Goal: Task Accomplishment & Management: Use online tool/utility

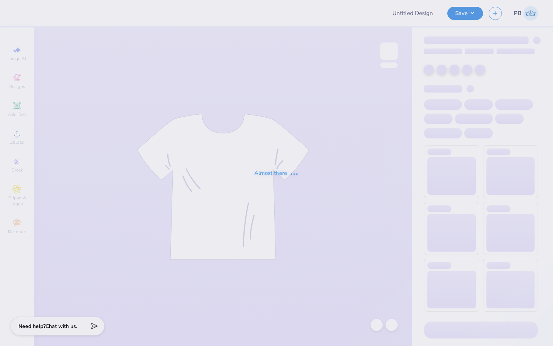
type input "Ella Mcintosh : university of memphis"
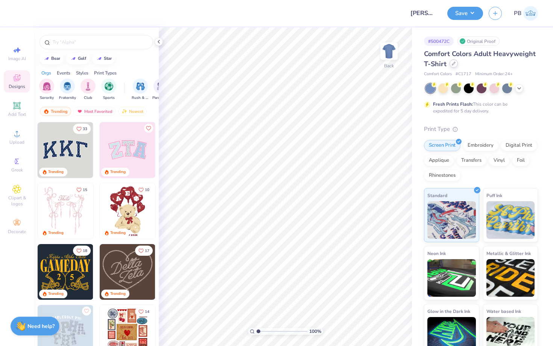
click at [454, 66] on div at bounding box center [454, 63] width 8 height 8
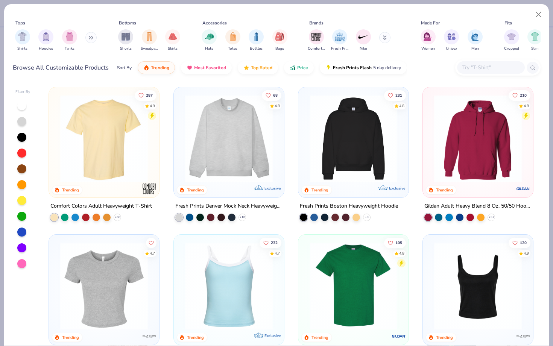
click at [482, 65] on input "text" at bounding box center [491, 67] width 58 height 9
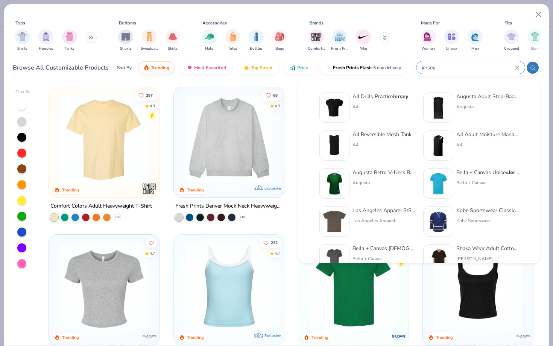
type input "jersey"
click at [433, 111] on img at bounding box center [438, 107] width 23 height 23
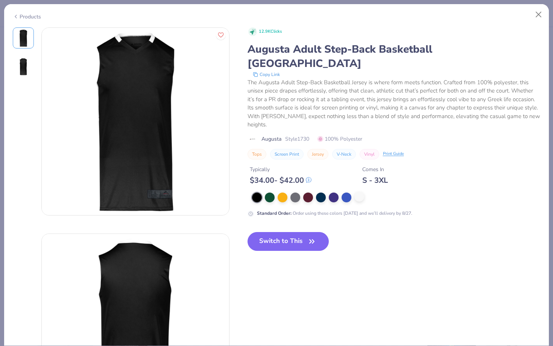
click at [354, 192] on div at bounding box center [359, 197] width 10 height 10
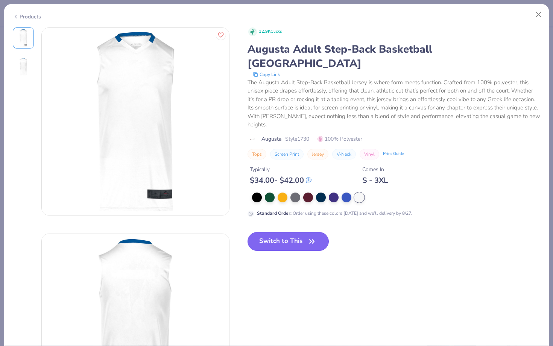
click at [298, 232] on button "Switch to This" at bounding box center [289, 241] width 82 height 19
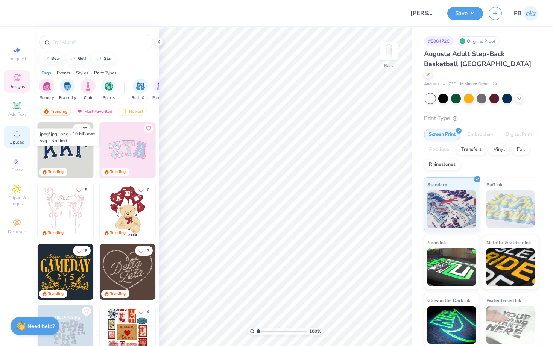
click at [14, 134] on icon at bounding box center [16, 133] width 9 height 9
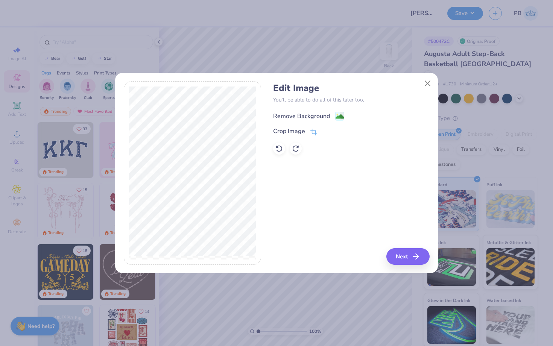
click at [334, 118] on div "Remove Background" at bounding box center [308, 115] width 71 height 9
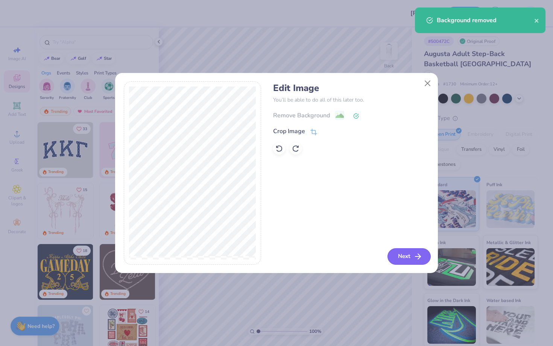
click at [409, 261] on button "Next" at bounding box center [408, 256] width 43 height 17
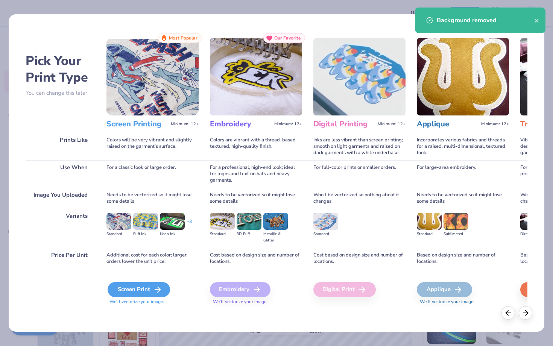
click at [148, 289] on div "Screen Print" at bounding box center [139, 289] width 62 height 15
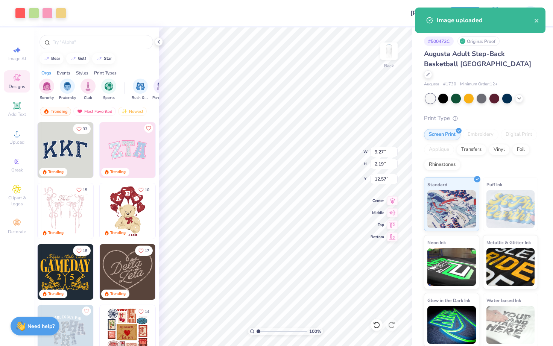
type input "9.27"
type input "2.19"
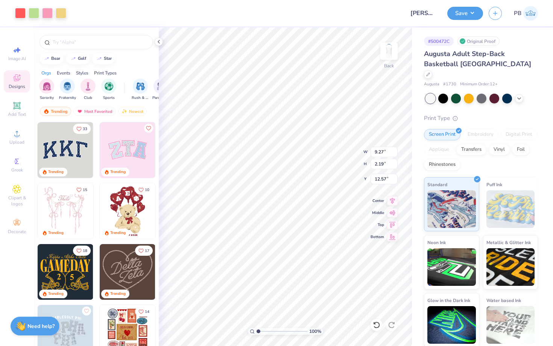
type input "3.00"
type input "8.01"
type input "1.89"
click at [459, 14] on button "Save" at bounding box center [465, 12] width 36 height 13
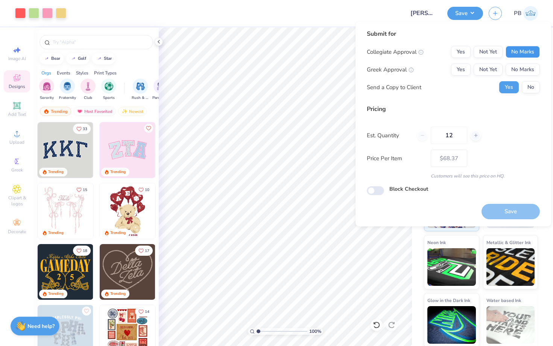
click at [524, 50] on button "No Marks" at bounding box center [523, 52] width 34 height 12
click at [526, 66] on button "No Marks" at bounding box center [523, 70] width 34 height 12
click at [529, 90] on button "No" at bounding box center [531, 87] width 18 height 12
click at [512, 206] on button "Save" at bounding box center [511, 211] width 58 height 15
type input "$57.65"
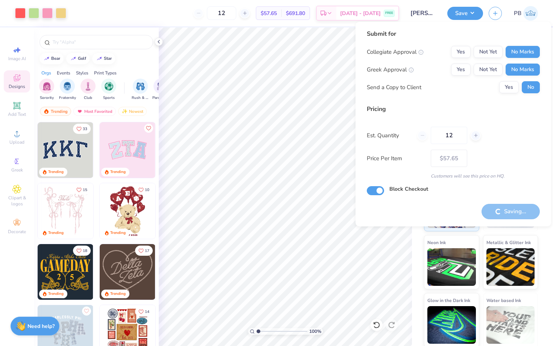
checkbox input "true"
type input "– –"
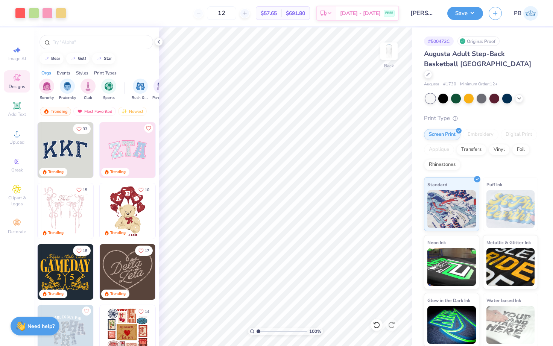
click at [483, 70] on div "Augusta Adult Step-Back Basketball Jersey Augusta # 1730 Minimum Order: 12 +" at bounding box center [481, 68] width 114 height 39
click at [482, 67] on div "Augusta Adult Step-Back Basketball Jersey" at bounding box center [481, 64] width 114 height 30
click at [430, 72] on icon at bounding box center [428, 74] width 4 height 4
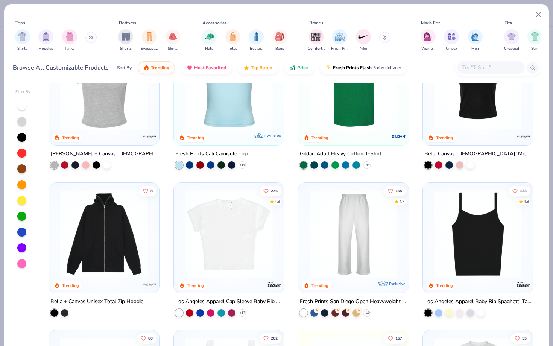
scroll to position [208, 0]
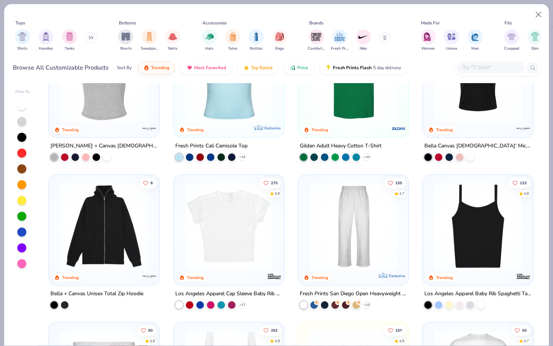
click at [233, 235] on img at bounding box center [228, 226] width 95 height 88
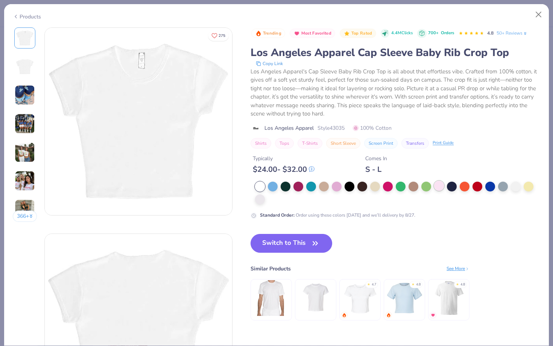
click at [434, 187] on div at bounding box center [439, 186] width 10 height 10
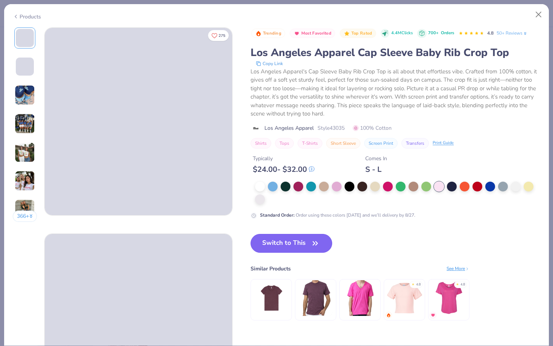
click at [295, 240] on button "Switch to This" at bounding box center [292, 243] width 82 height 19
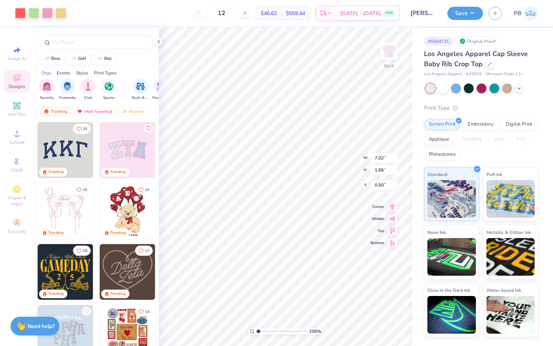
type input "3.00"
click at [521, 90] on icon at bounding box center [519, 88] width 6 height 6
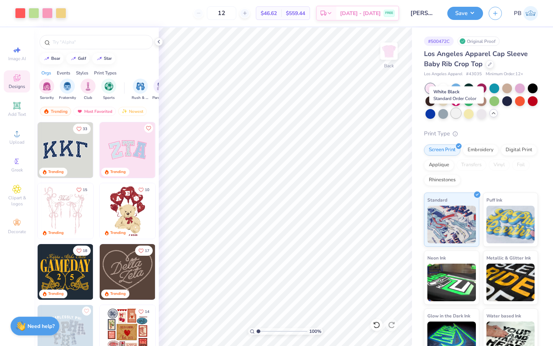
click at [458, 114] on div at bounding box center [456, 113] width 10 height 10
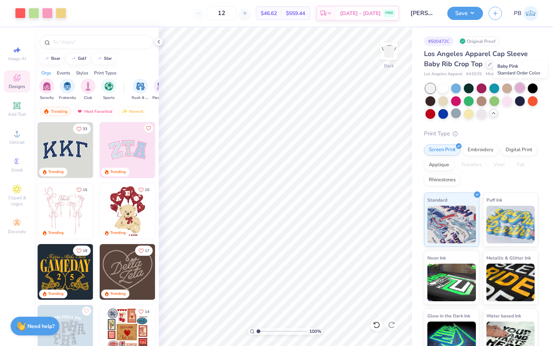
click at [520, 89] on div at bounding box center [520, 88] width 10 height 10
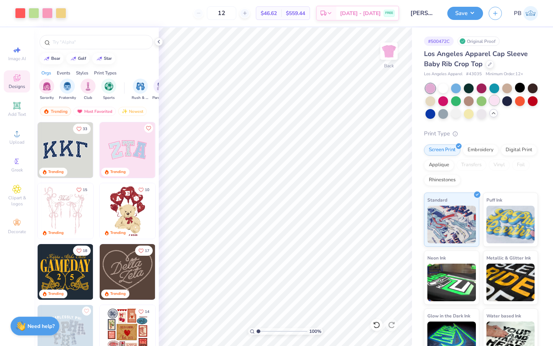
click at [493, 103] on div at bounding box center [494, 101] width 10 height 10
click at [498, 90] on div at bounding box center [494, 88] width 10 height 10
click at [508, 90] on div at bounding box center [507, 88] width 10 height 10
click at [492, 101] on div at bounding box center [494, 101] width 10 height 10
click at [458, 11] on button "Save" at bounding box center [465, 12] width 36 height 13
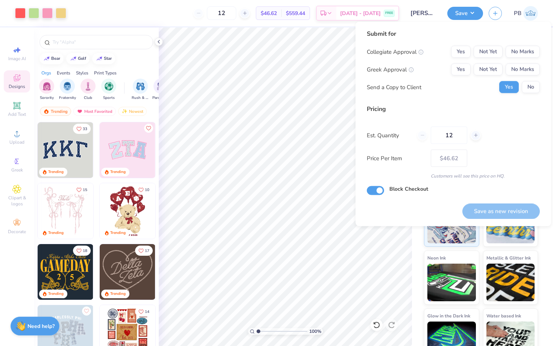
click at [531, 61] on div "Collegiate Approval Yes Not Yet No Marks Greek Approval Yes Not Yet No Marks Se…" at bounding box center [453, 69] width 173 height 47
click at [526, 54] on button "No Marks" at bounding box center [523, 52] width 34 height 12
click at [526, 80] on div "Collegiate Approval Yes Not Yet No Marks Greek Approval Yes Not Yet No Marks Se…" at bounding box center [453, 69] width 173 height 47
click at [526, 72] on button "No Marks" at bounding box center [523, 70] width 34 height 12
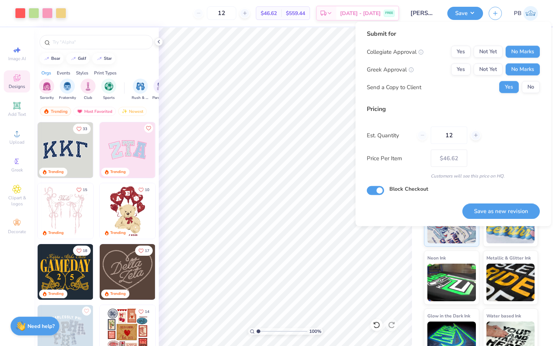
click at [526, 87] on button "No" at bounding box center [531, 87] width 18 height 12
click at [500, 217] on button "Save as new revision" at bounding box center [500, 211] width 77 height 15
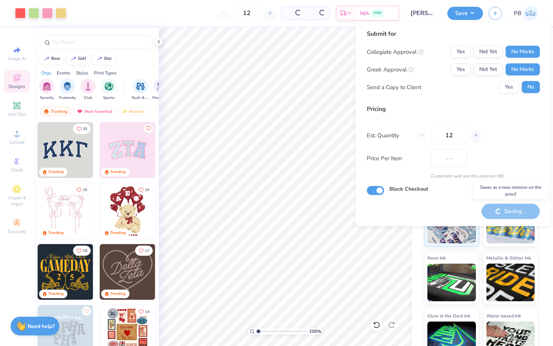
type input "$46.62"
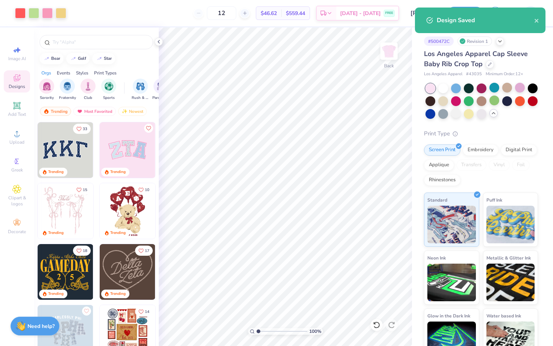
click at [495, 67] on div "Los Angeles Apparel Cap Sleeve Baby Rib Crop Top" at bounding box center [481, 59] width 114 height 20
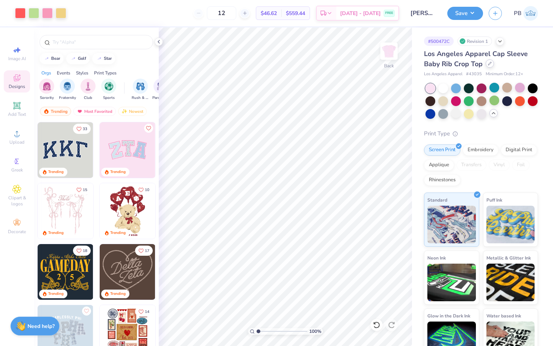
click at [492, 66] on div at bounding box center [490, 63] width 8 height 8
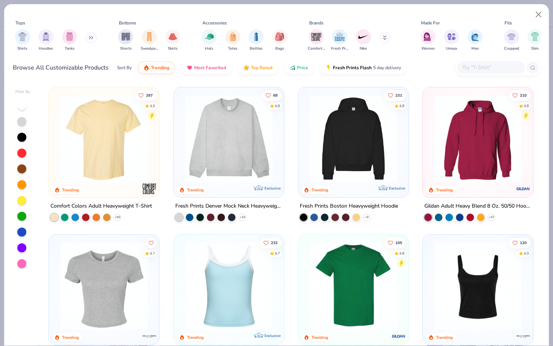
click at [207, 146] on img at bounding box center [228, 139] width 95 height 88
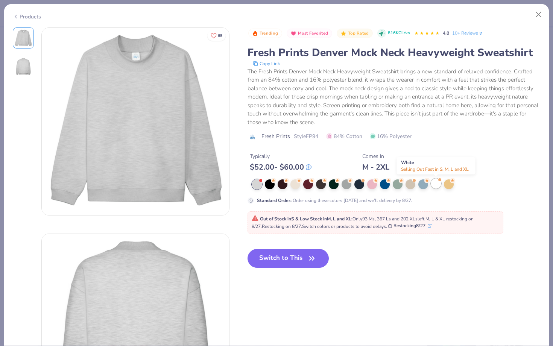
click at [436, 185] on div at bounding box center [436, 184] width 10 height 10
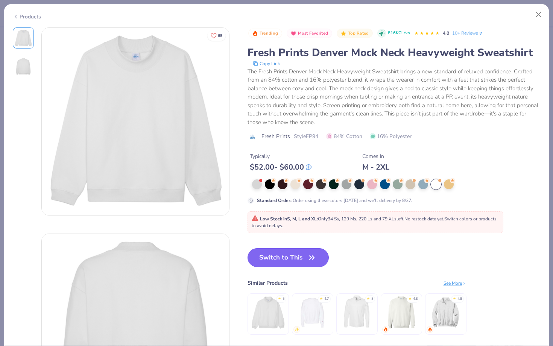
click at [287, 260] on button "Switch to This" at bounding box center [289, 257] width 82 height 19
type input "50"
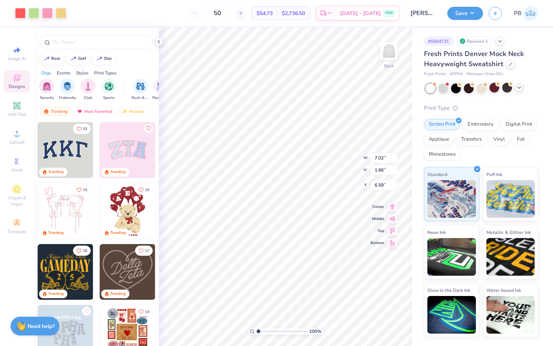
type input "3.00"
type input "9.80"
type input "2.31"
click at [455, 15] on button "Save" at bounding box center [465, 12] width 36 height 13
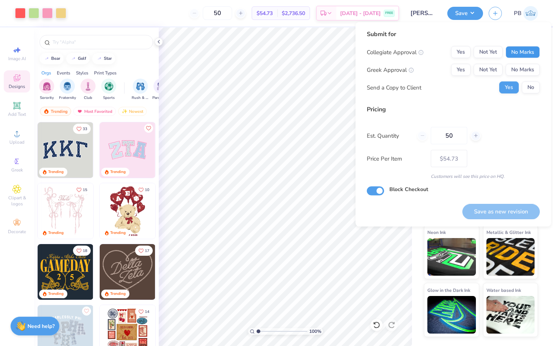
click at [524, 52] on button "No Marks" at bounding box center [523, 52] width 34 height 12
click at [524, 73] on button "No Marks" at bounding box center [523, 70] width 34 height 12
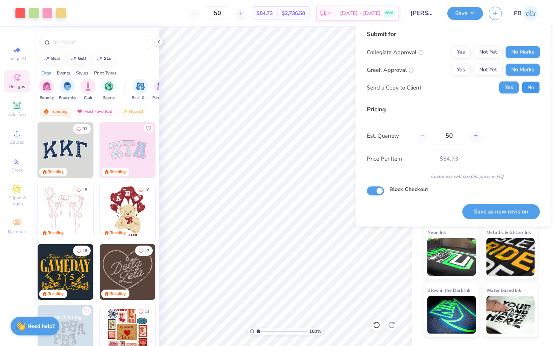
click at [530, 90] on button "No" at bounding box center [531, 88] width 18 height 12
click at [513, 205] on button "Save as new revision" at bounding box center [500, 211] width 77 height 15
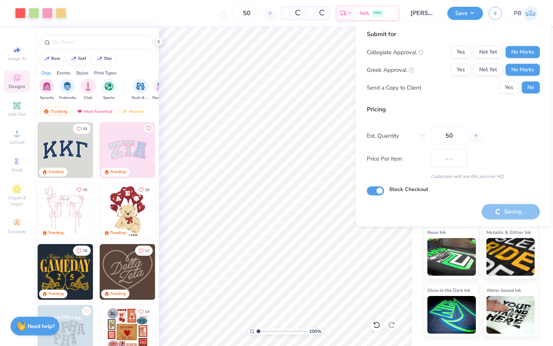
type input "$54.73"
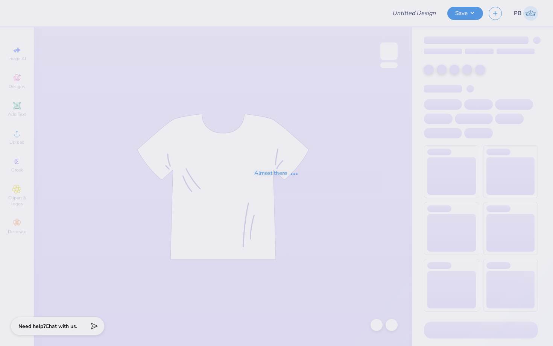
type input "[PERSON_NAME] : [PERSON_NAME] Consulting G-4"
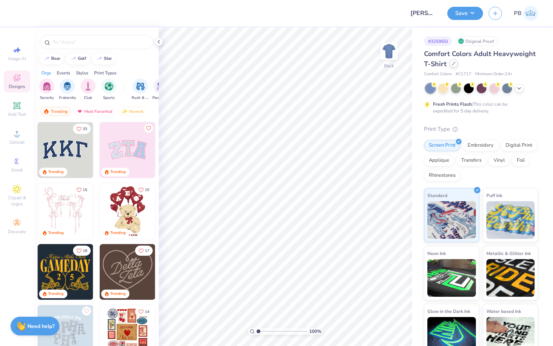
click at [454, 61] on div at bounding box center [454, 63] width 8 height 8
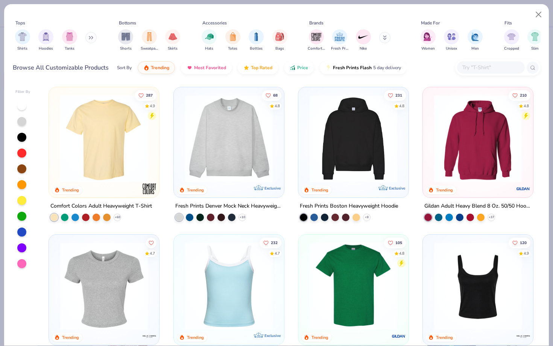
click at [500, 63] on input "text" at bounding box center [491, 67] width 58 height 9
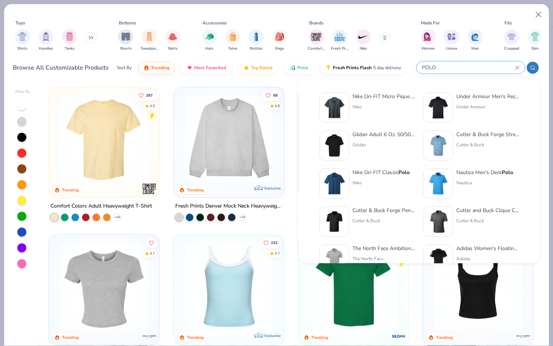
type input "POLO"
click at [343, 108] on img at bounding box center [334, 107] width 23 height 23
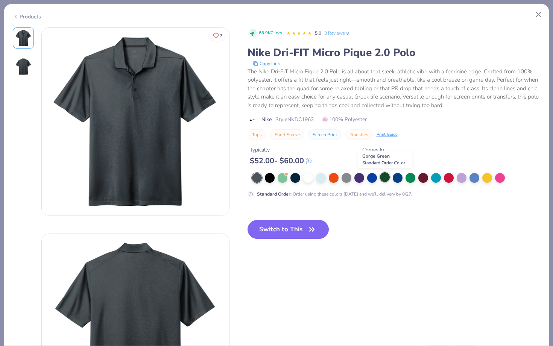
click at [380, 179] on div at bounding box center [385, 177] width 10 height 10
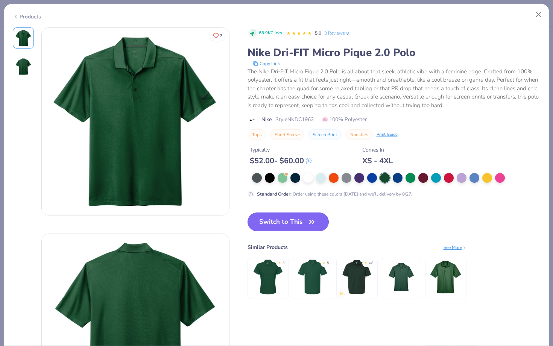
click at [297, 219] on button "Switch to This" at bounding box center [289, 222] width 82 height 19
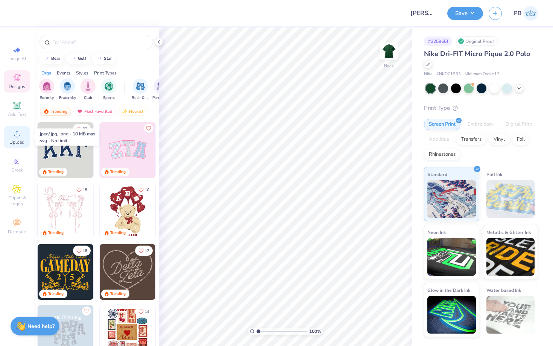
click at [18, 137] on circle at bounding box center [17, 136] width 4 height 4
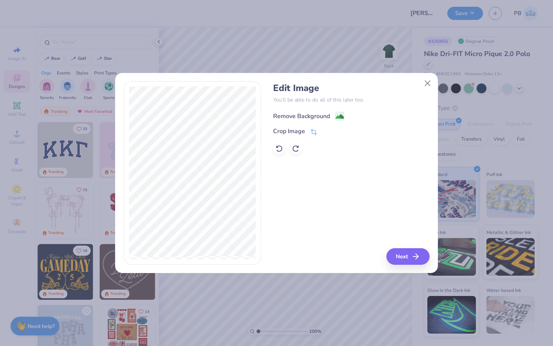
click at [336, 115] on image at bounding box center [340, 116] width 8 height 8
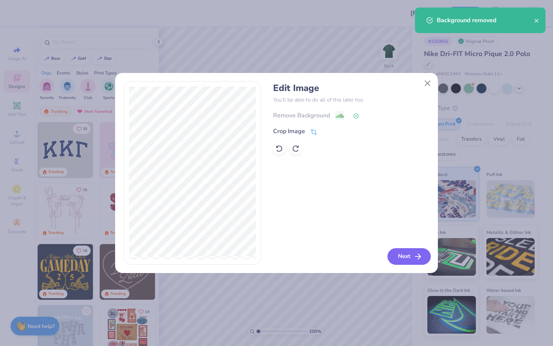
click at [410, 256] on button "Next" at bounding box center [408, 256] width 43 height 17
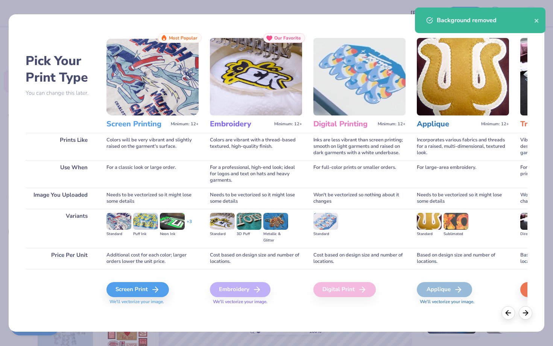
click at [131, 299] on span "We'll vectorize your image." at bounding box center [152, 302] width 92 height 6
click at [136, 286] on div "Screen Print" at bounding box center [139, 289] width 62 height 15
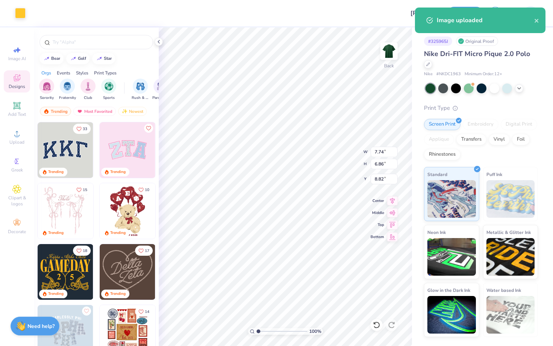
type input "3.13"
type input "2.77"
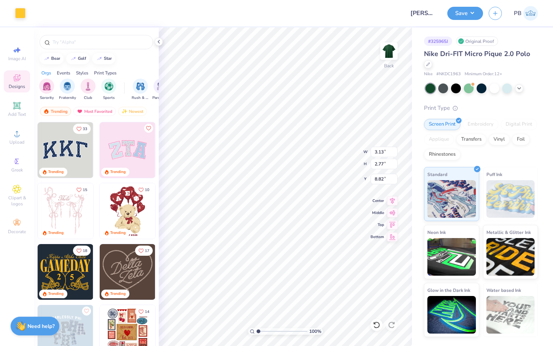
type input "3.00"
type input "3.42"
type input "3.03"
type input "2.94"
type input "2.61"
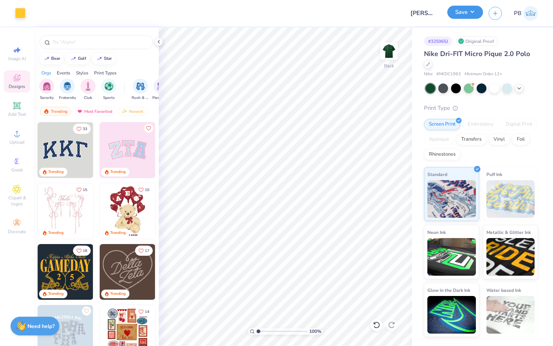
click at [460, 17] on button "Save" at bounding box center [465, 12] width 36 height 13
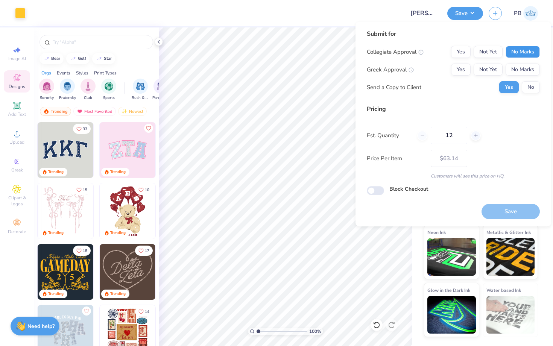
click at [526, 53] on button "No Marks" at bounding box center [523, 52] width 34 height 12
click at [526, 68] on button "No Marks" at bounding box center [523, 70] width 34 height 12
click at [529, 87] on button "No" at bounding box center [531, 87] width 18 height 12
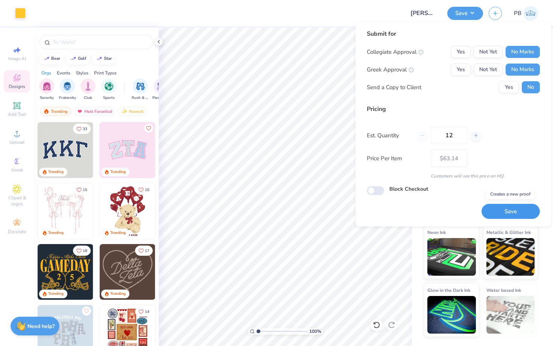
click at [514, 209] on button "Save" at bounding box center [511, 211] width 58 height 15
type input "– –"
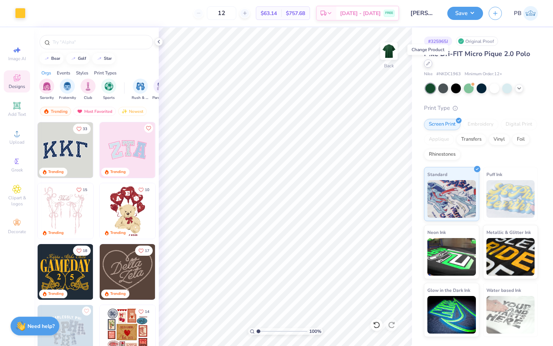
click at [426, 64] on div at bounding box center [428, 63] width 8 height 8
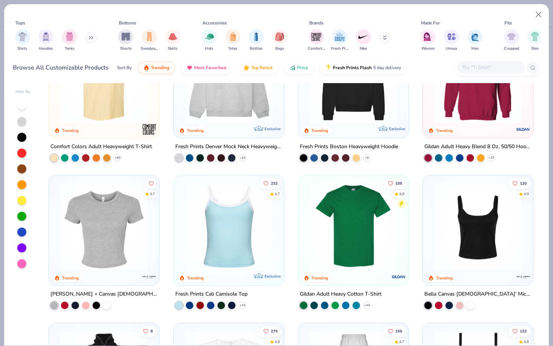
scroll to position [61, 0]
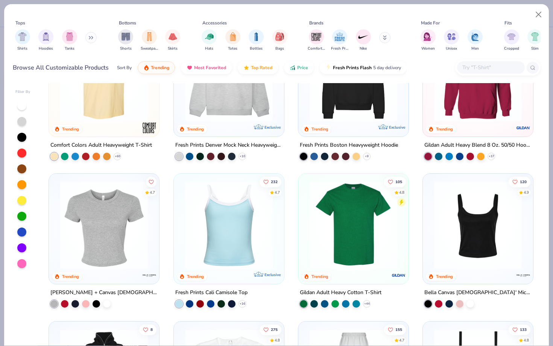
click at [208, 121] on div at bounding box center [229, 79] width 103 height 99
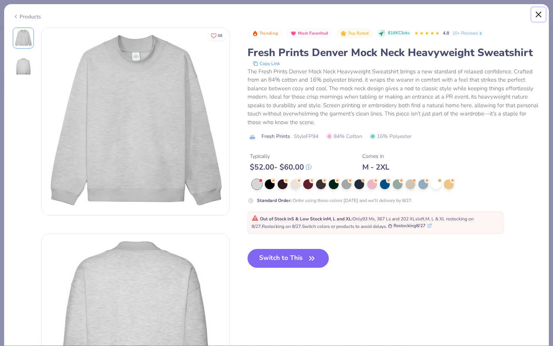
click at [537, 18] on button "Close" at bounding box center [539, 15] width 14 height 14
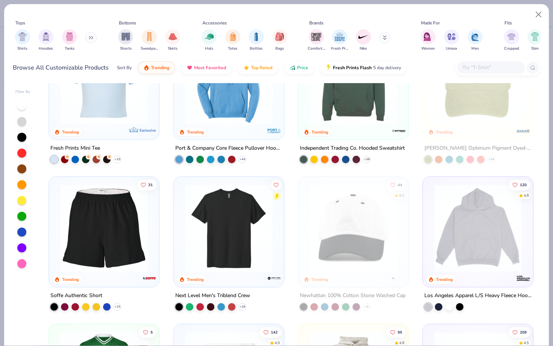
scroll to position [852, 0]
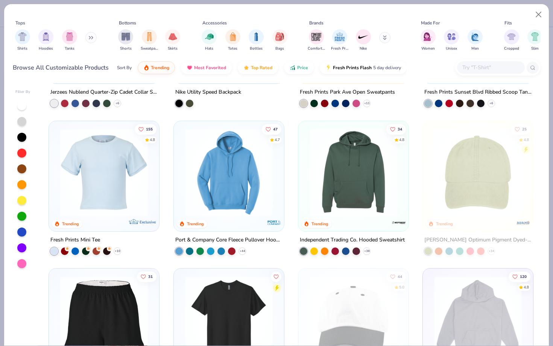
click at [482, 64] on input "text" at bounding box center [491, 67] width 58 height 9
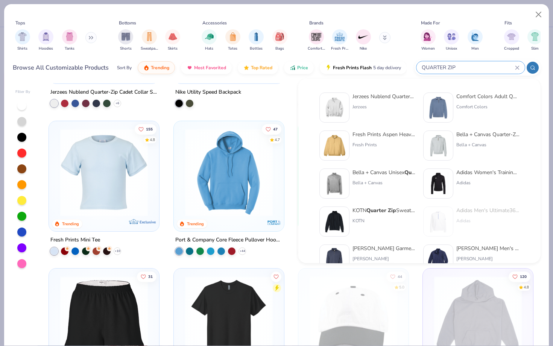
type input "QUARTER ZIP"
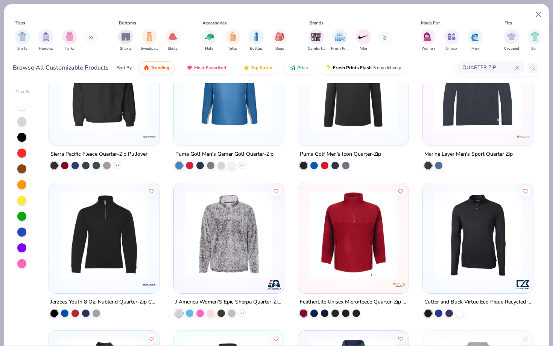
scroll to position [650, 0]
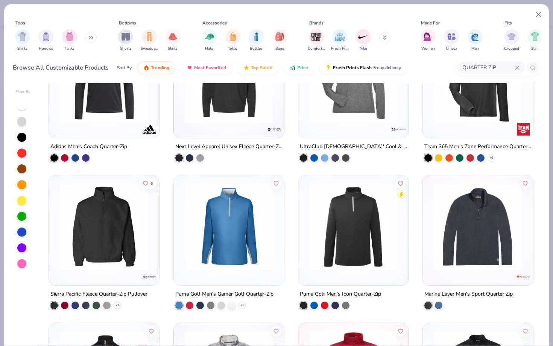
click at [108, 225] on img at bounding box center [103, 227] width 95 height 88
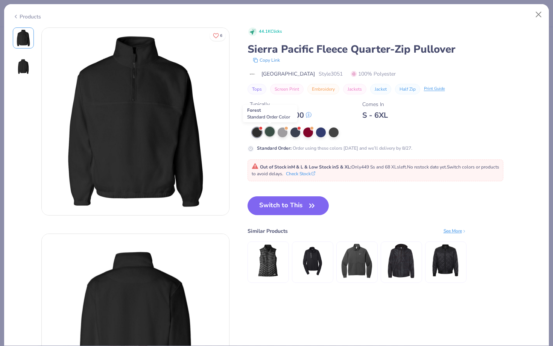
click at [269, 132] on div at bounding box center [270, 132] width 10 height 10
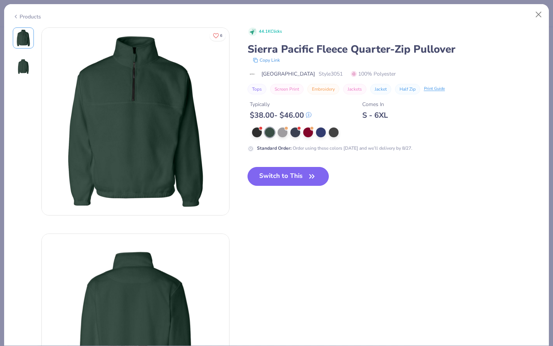
click at [286, 181] on button "Switch to This" at bounding box center [289, 176] width 82 height 19
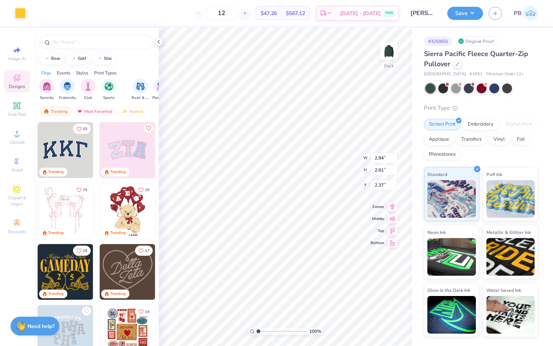
type input "3.00"
type input "3.29"
type input "2.91"
click at [460, 15] on button "Save" at bounding box center [465, 12] width 36 height 13
click at [459, 16] on button "Save" at bounding box center [465, 12] width 36 height 13
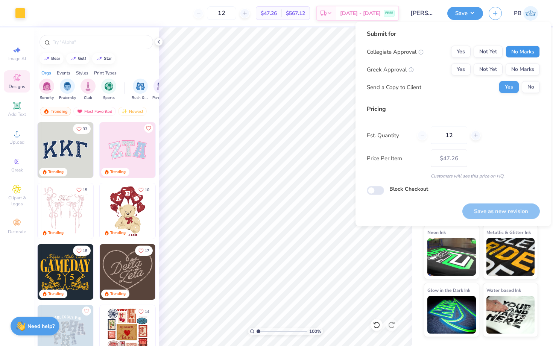
click at [532, 56] on button "No Marks" at bounding box center [523, 52] width 34 height 12
click at [532, 69] on button "No Marks" at bounding box center [523, 70] width 34 height 12
click at [532, 81] on button "No" at bounding box center [531, 87] width 18 height 12
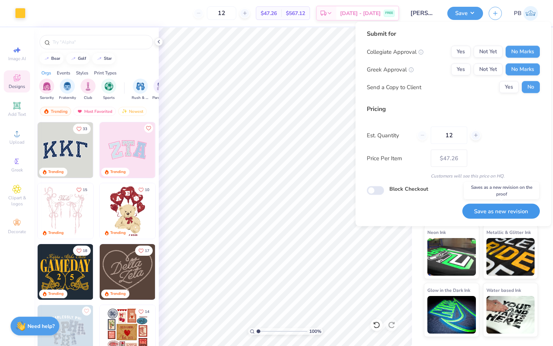
click at [505, 209] on button "Save as new revision" at bounding box center [500, 211] width 77 height 15
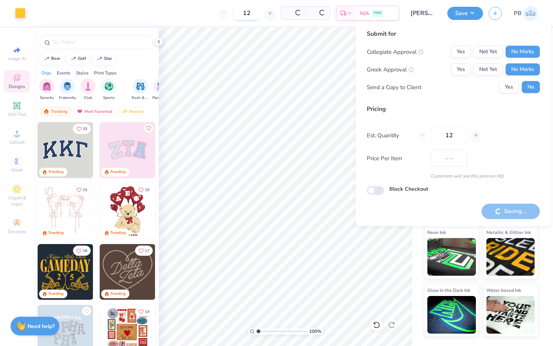
type input "$47.26"
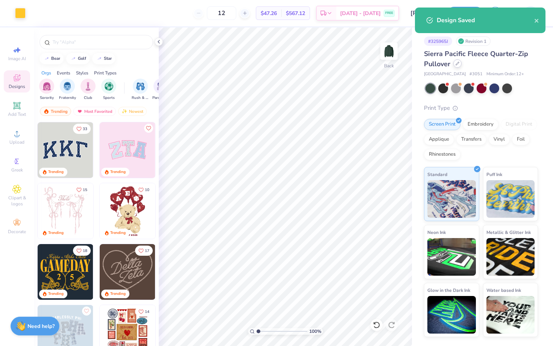
click at [459, 62] on icon at bounding box center [457, 63] width 3 height 3
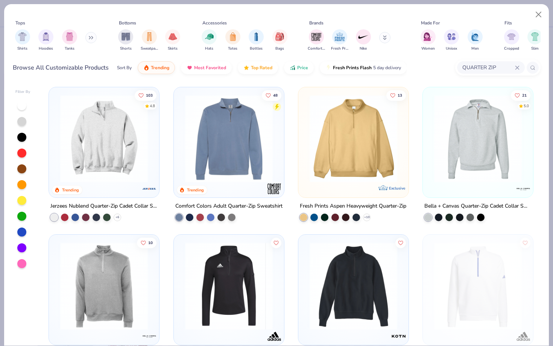
click at [513, 67] on input "QUARTER ZIP" at bounding box center [488, 67] width 53 height 9
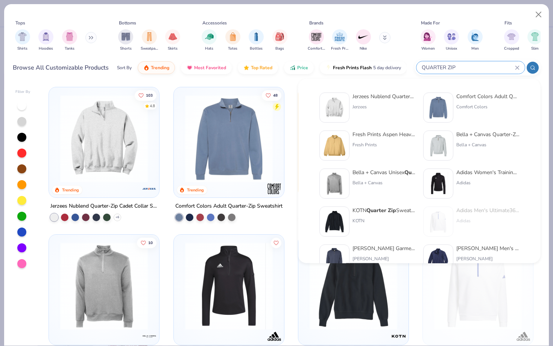
click at [513, 67] on input "QUARTER ZIP" at bounding box center [468, 67] width 94 height 9
click at [517, 67] on icon at bounding box center [516, 67] width 3 height 3
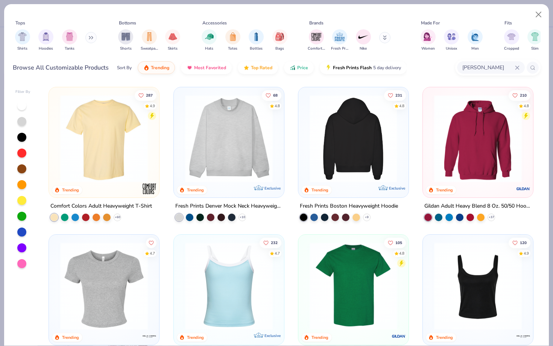
type input "[PERSON_NAME]"
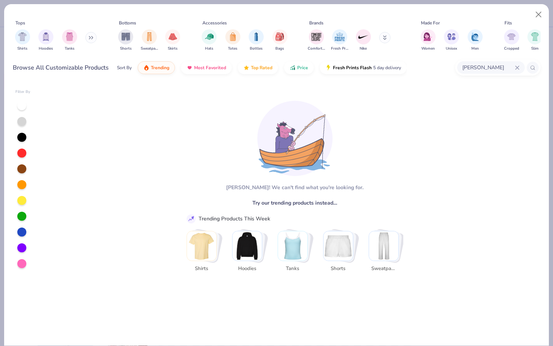
click at [519, 68] on icon at bounding box center [517, 67] width 5 height 5
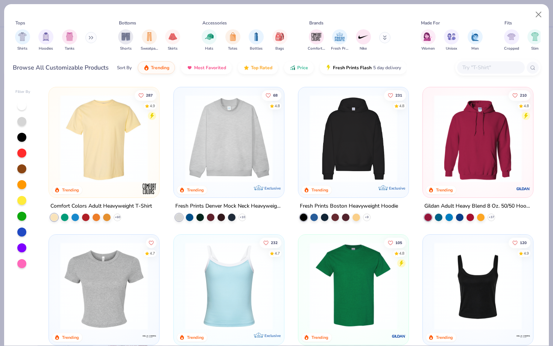
type input "S"
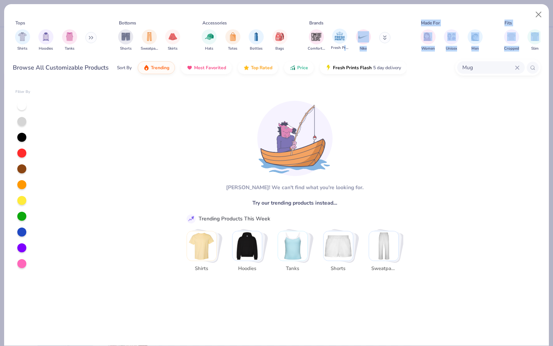
drag, startPoint x: 524, startPoint y: 37, endPoint x: 343, endPoint y: 47, distance: 181.6
click at [343, 47] on div "Tops Shirts Hoodies Tanks Bottoms Shorts Sweatpants Skirts Accessories Hats Tot…" at bounding box center [277, 37] width 528 height 35
click at [514, 65] on input "Mug" at bounding box center [488, 67] width 53 height 9
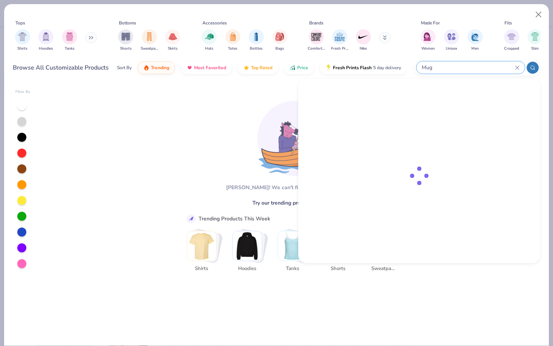
click at [520, 69] on div "Mug" at bounding box center [470, 67] width 108 height 12
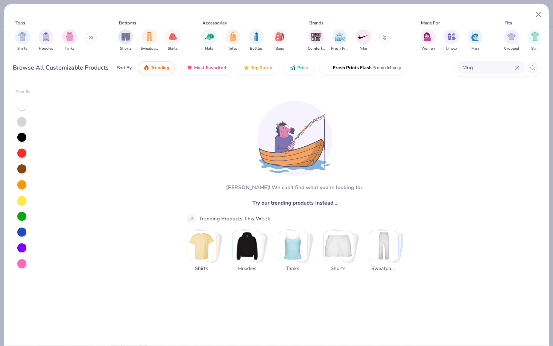
click at [490, 72] on input "Mug" at bounding box center [488, 67] width 53 height 9
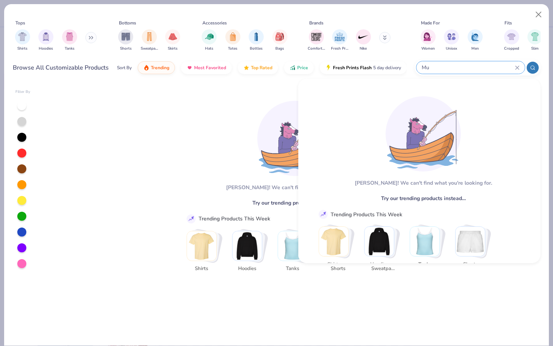
type input "M"
type input "S"
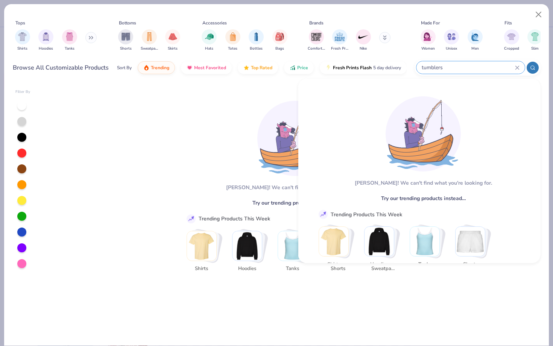
type input "tumblers"
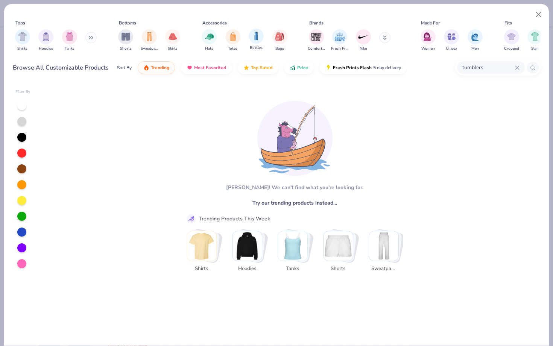
click at [249, 40] on div "Bottles" at bounding box center [256, 40] width 15 height 22
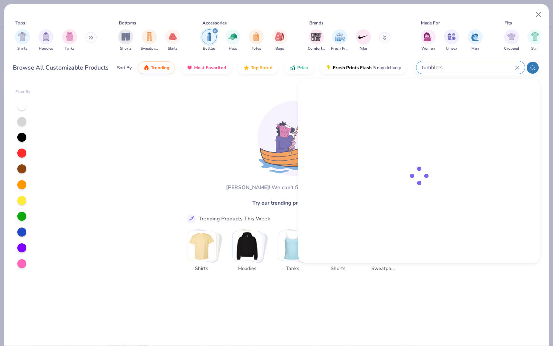
click at [514, 69] on input "tumblers" at bounding box center [468, 67] width 94 height 9
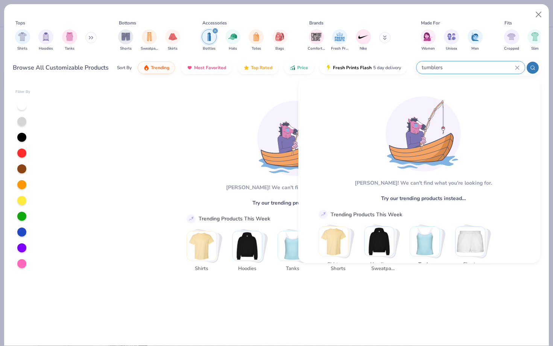
click at [514, 69] on input "tumblers" at bounding box center [468, 67] width 94 height 9
click at [518, 69] on icon at bounding box center [516, 67] width 3 height 3
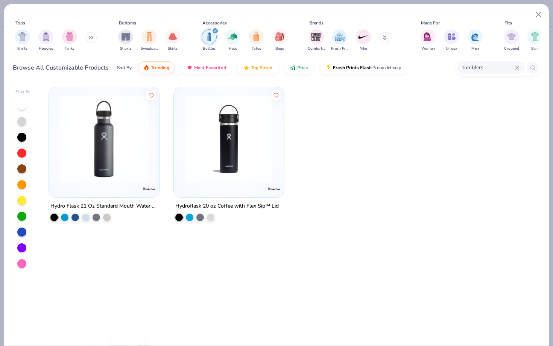
click at [114, 142] on img at bounding box center [103, 139] width 95 height 88
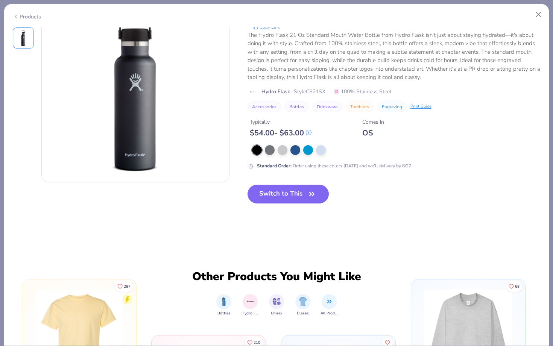
scroll to position [17, 0]
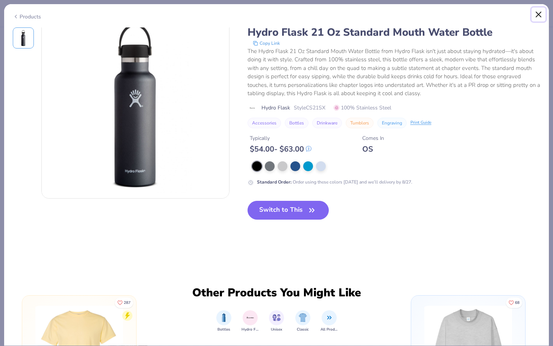
click at [540, 11] on button "Close" at bounding box center [539, 15] width 14 height 14
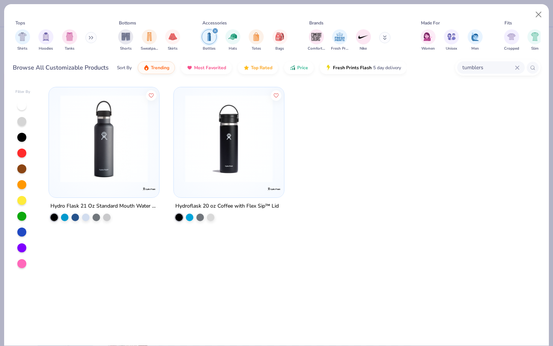
click at [84, 148] on img at bounding box center [103, 139] width 95 height 88
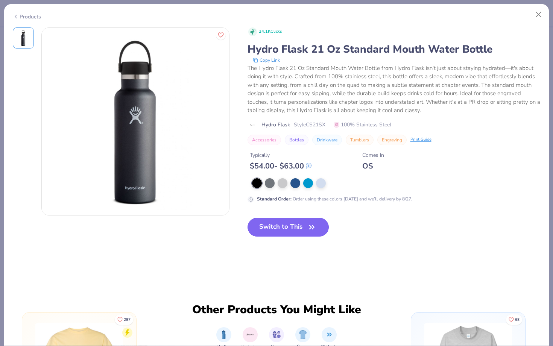
click at [298, 229] on button "Switch to This" at bounding box center [289, 227] width 82 height 19
